Goal: Task Accomplishment & Management: Manage account settings

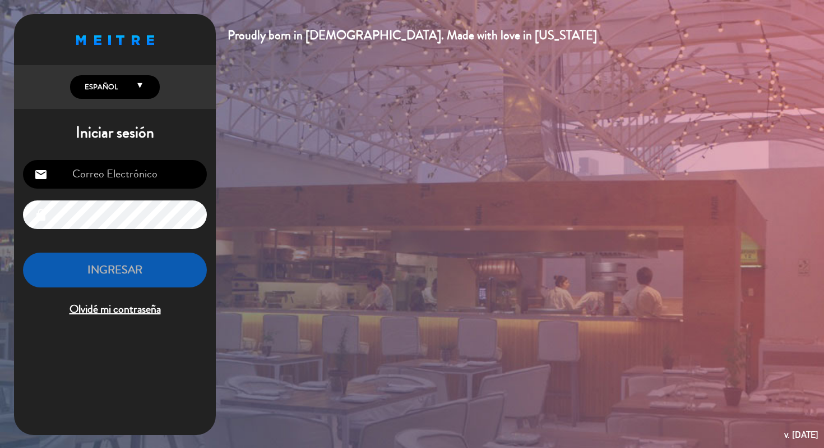
click at [153, 181] on input "email" at bounding box center [115, 174] width 184 height 29
type input "[EMAIL_ADDRESS][DOMAIN_NAME]"
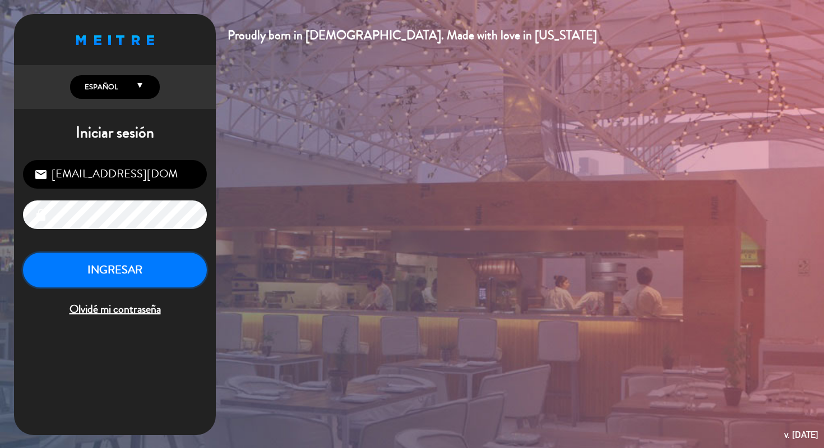
click at [174, 266] on button "INGRESAR" at bounding box center [115, 269] width 184 height 35
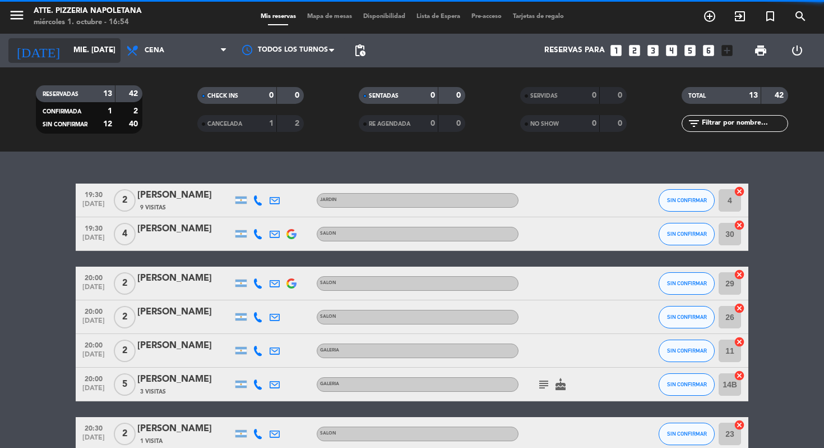
click at [68, 55] on input "mié. [DATE]" at bounding box center [118, 50] width 100 height 20
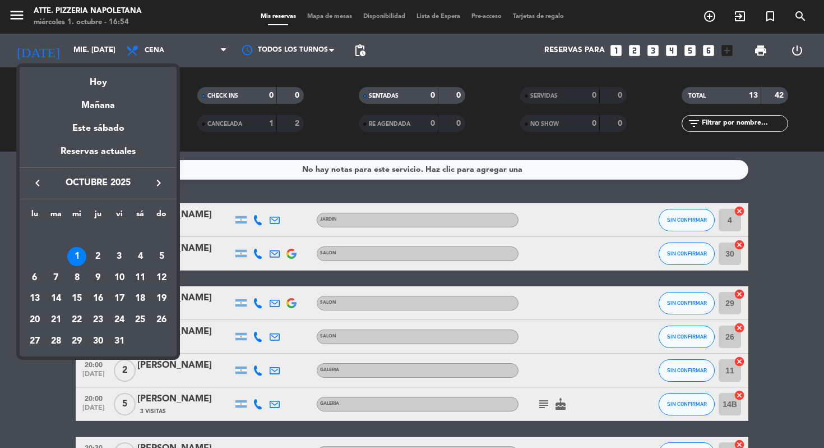
click at [25, 368] on div at bounding box center [412, 224] width 824 height 448
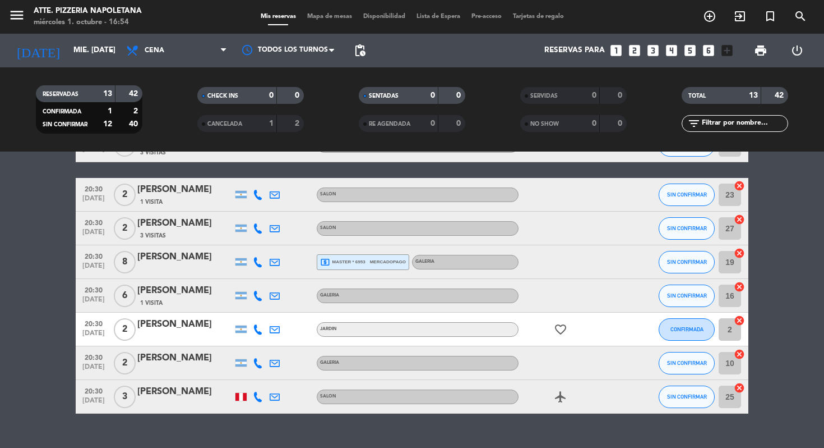
scroll to position [280, 0]
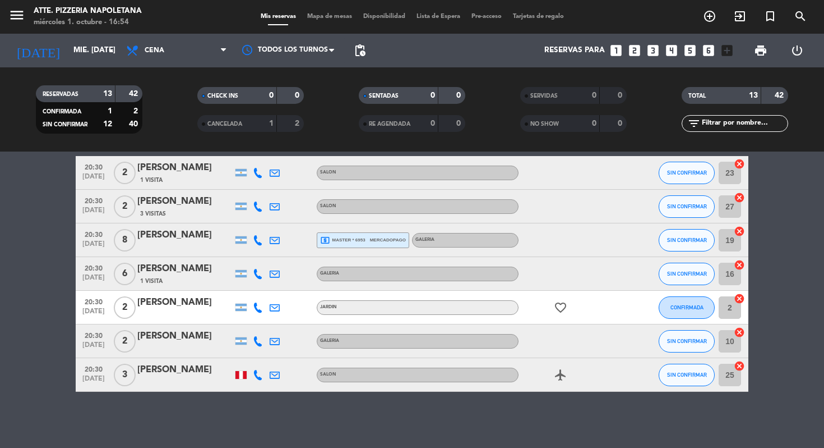
click at [171, 376] on div "[PERSON_NAME]" at bounding box center [184, 369] width 95 height 15
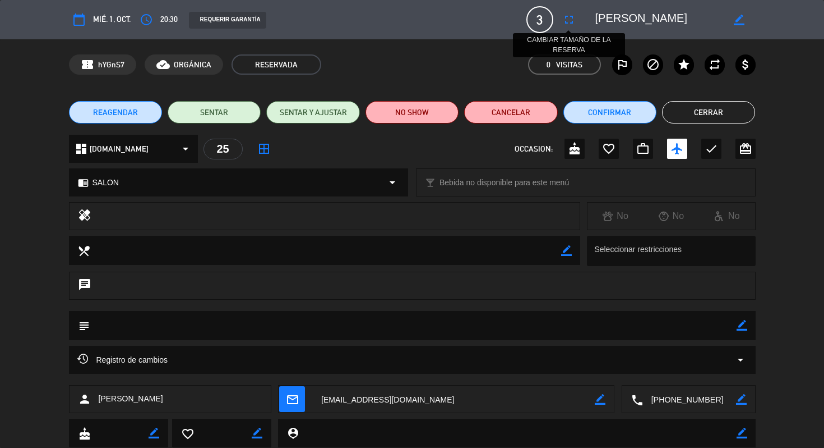
click at [568, 24] on icon "fullscreen" at bounding box center [568, 19] width 13 height 13
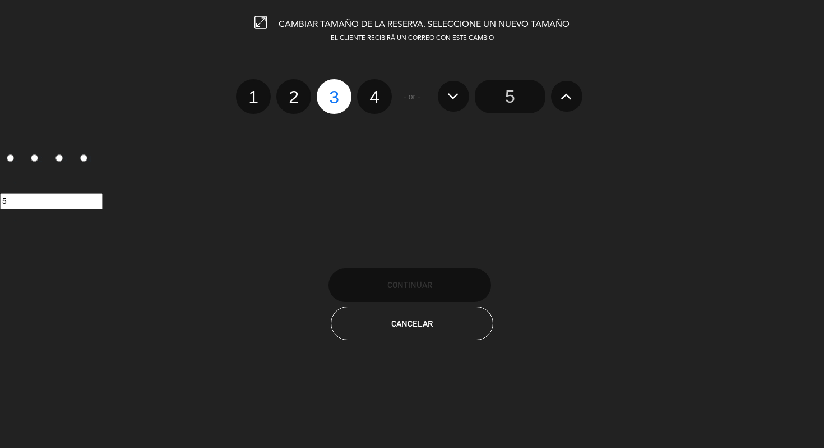
click at [378, 100] on label "4" at bounding box center [374, 96] width 35 height 35
click at [377, 91] on input "4" at bounding box center [373, 87] width 7 height 7
radio input "true"
radio input "false"
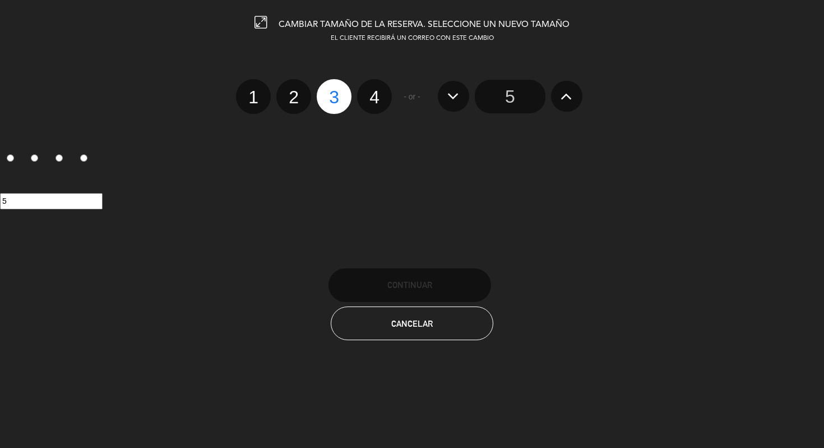
radio input "false"
radio input "true"
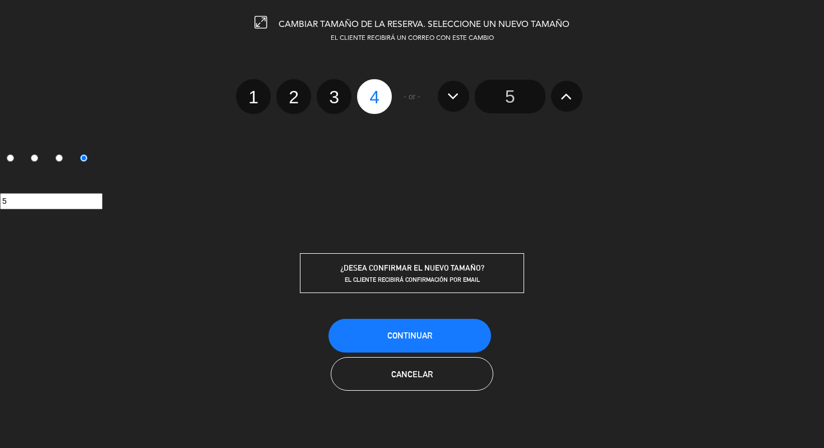
click at [424, 344] on button "Continuar" at bounding box center [410, 336] width 163 height 34
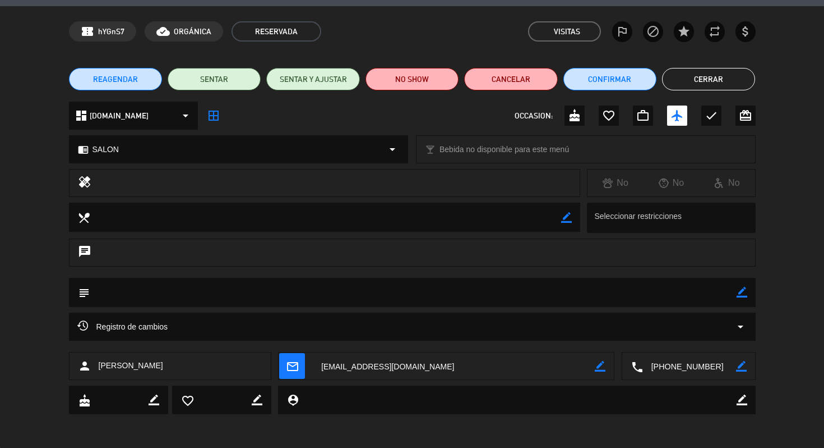
scroll to position [0, 0]
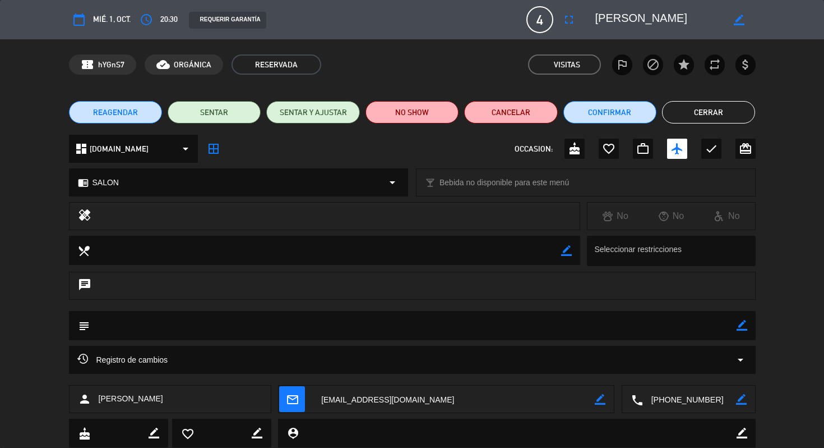
click at [336, 61] on div "confirmation_number hYGnS7 cloud_done ORGÁNICA RESERVADA Visitas outlined_flag …" at bounding box center [412, 64] width 687 height 20
click at [210, 152] on icon "border_all" at bounding box center [213, 148] width 13 height 13
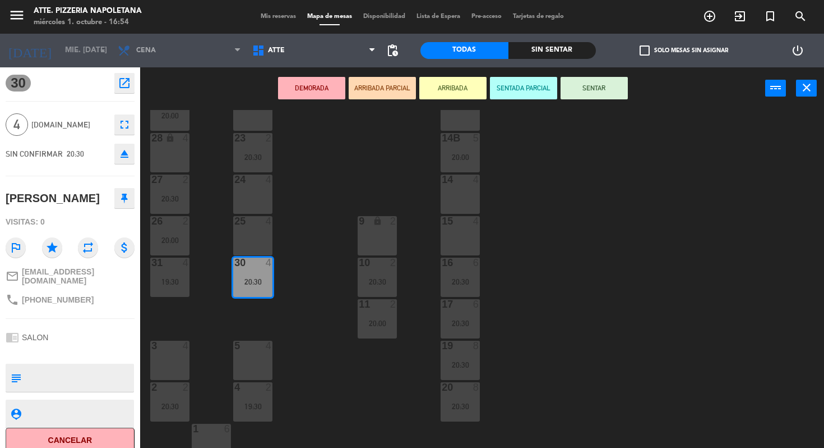
scroll to position [177, 0]
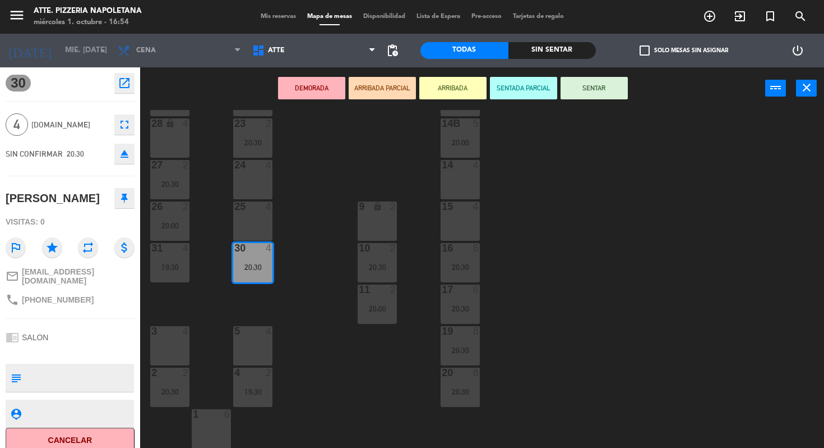
click at [256, 260] on div "30 4 20:30" at bounding box center [252, 262] width 39 height 39
click at [818, 94] on div "DEMORADA ARRIBADA PARCIAL ARRIBADA SENTADA PARCIAL SENTAR power_input close" at bounding box center [482, 88] width 684 height 43
click at [810, 91] on icon "close" at bounding box center [806, 87] width 13 height 13
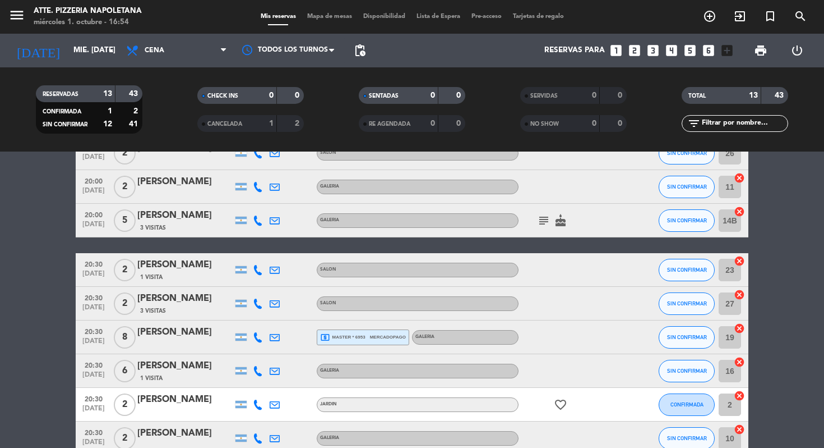
scroll to position [246, 0]
